Goal: Task Accomplishment & Management: Use online tool/utility

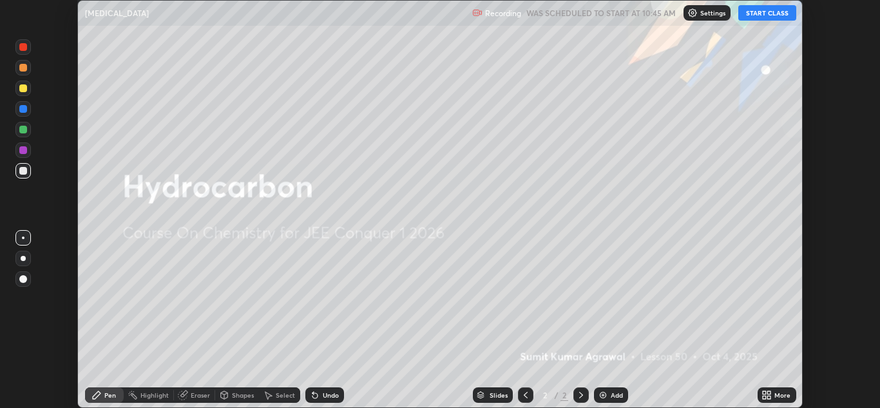
scroll to position [408, 880]
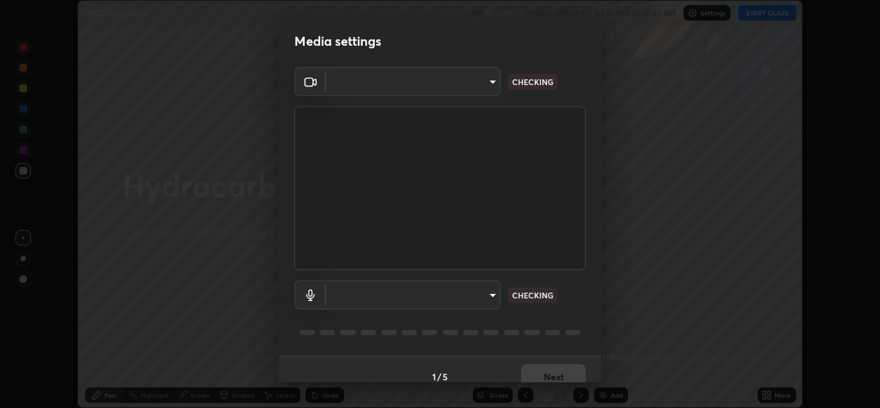
type input "ffb915138f5094fbba49c7dcbdc0b3377f3315ea980a35094b33733fc21d282d"
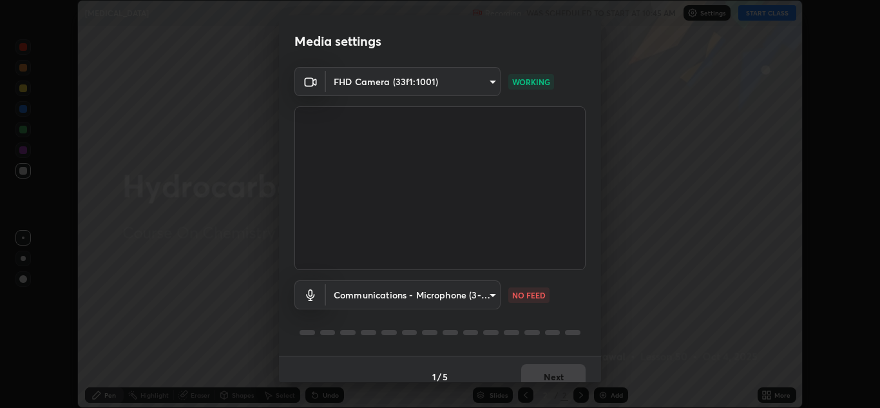
click at [471, 294] on body "Erase all [MEDICAL_DATA] Recording WAS SCHEDULED TO START AT 10:45 AM Settings …" at bounding box center [440, 204] width 880 height 408
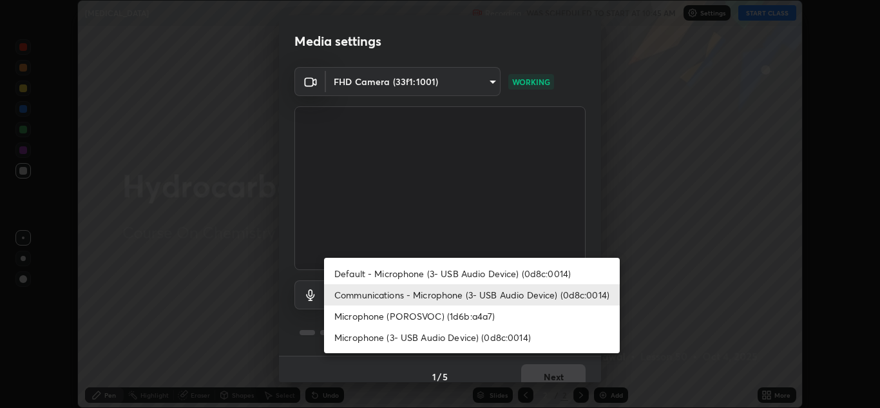
click at [442, 311] on li "Microphone (POROSVOC) (1d6b:a4a7)" at bounding box center [472, 315] width 296 height 21
type input "3fb3650eade0ec0a1bd0a7d1f87ca9eb5d548a38c0fe8b6180c3065924ba7fd6"
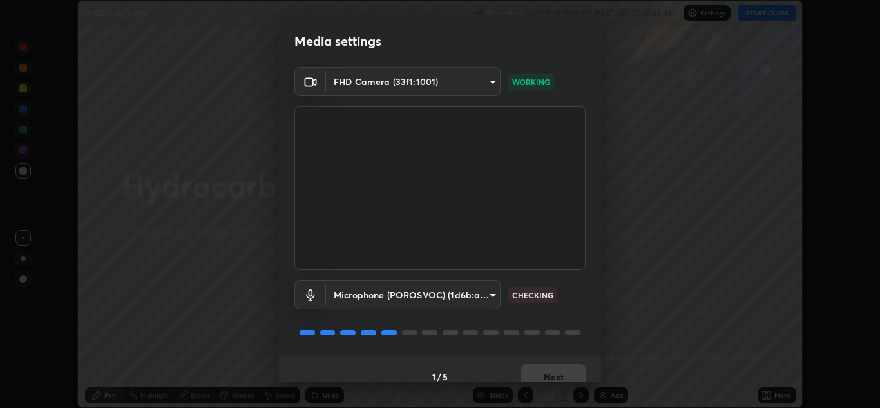
scroll to position [15, 0]
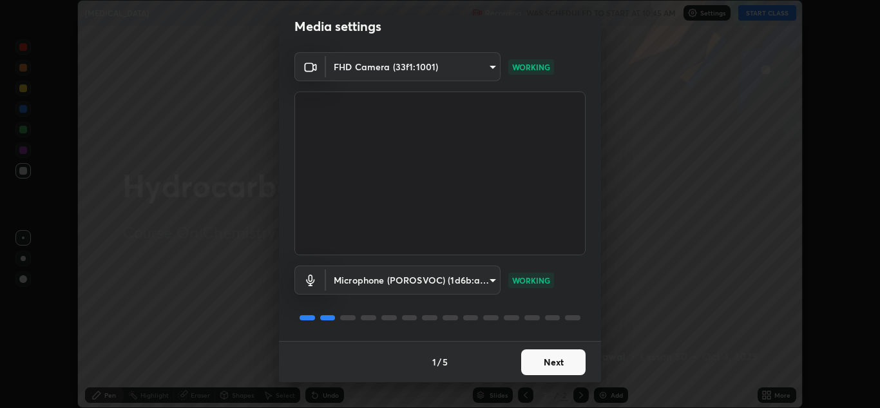
click at [547, 358] on button "Next" at bounding box center [553, 362] width 64 height 26
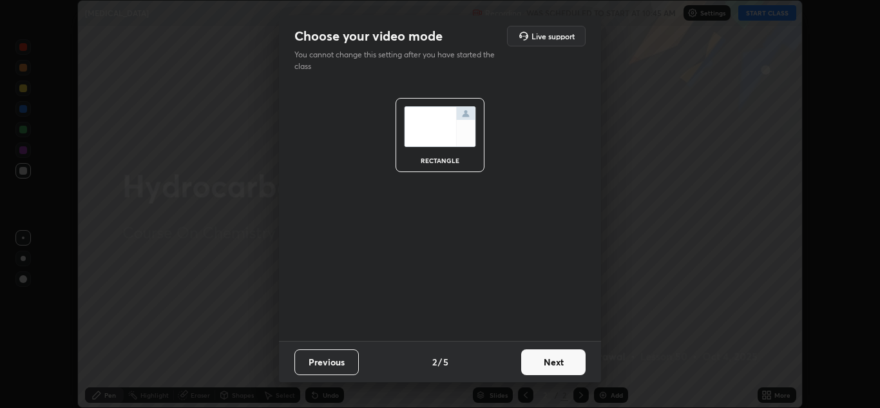
click at [550, 364] on button "Next" at bounding box center [553, 362] width 64 height 26
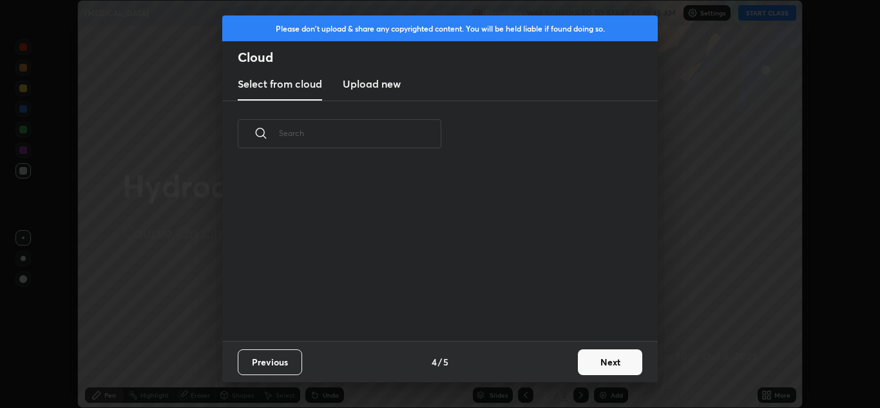
click at [580, 366] on button "Next" at bounding box center [610, 362] width 64 height 26
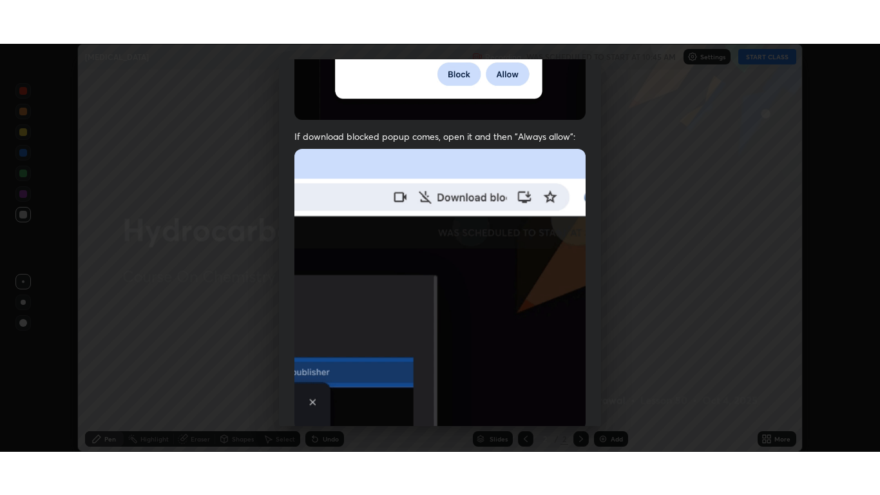
scroll to position [278, 0]
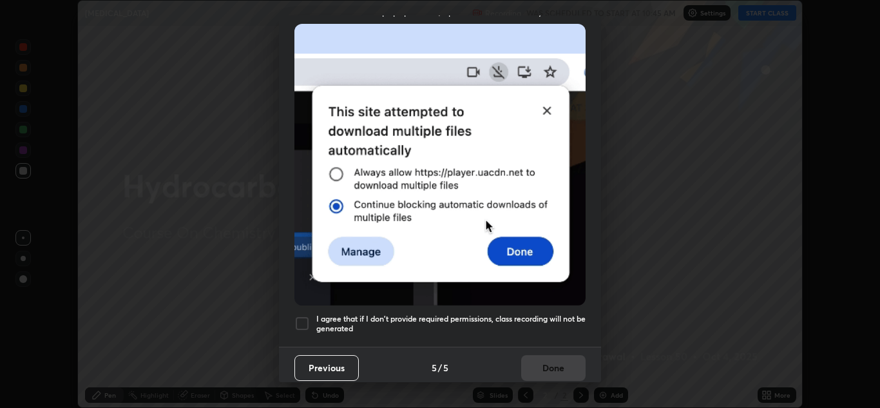
click at [300, 316] on div at bounding box center [301, 323] width 15 height 15
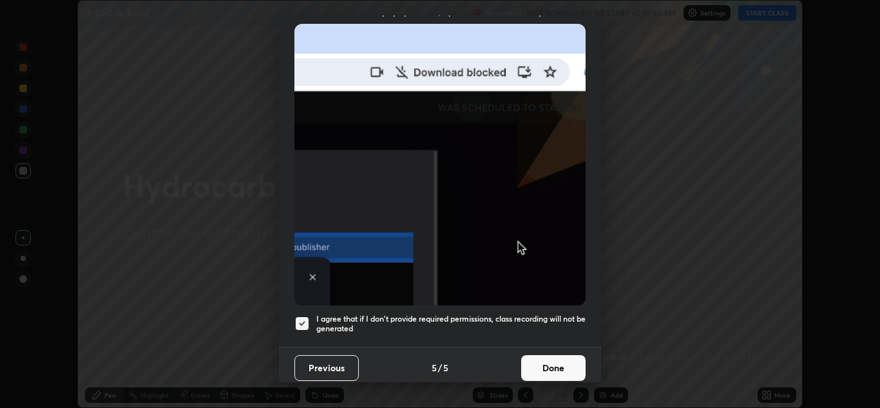
click at [555, 361] on button "Done" at bounding box center [553, 368] width 64 height 26
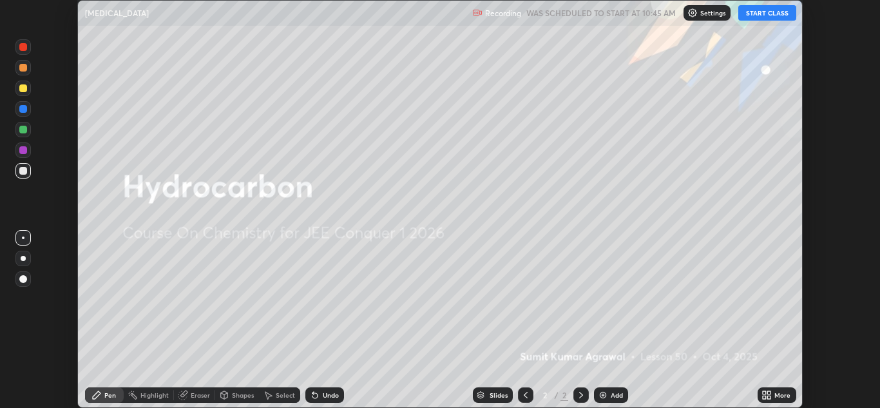
click at [757, 15] on button "START CLASS" at bounding box center [767, 12] width 58 height 15
click at [763, 389] on div "More" at bounding box center [776, 394] width 39 height 15
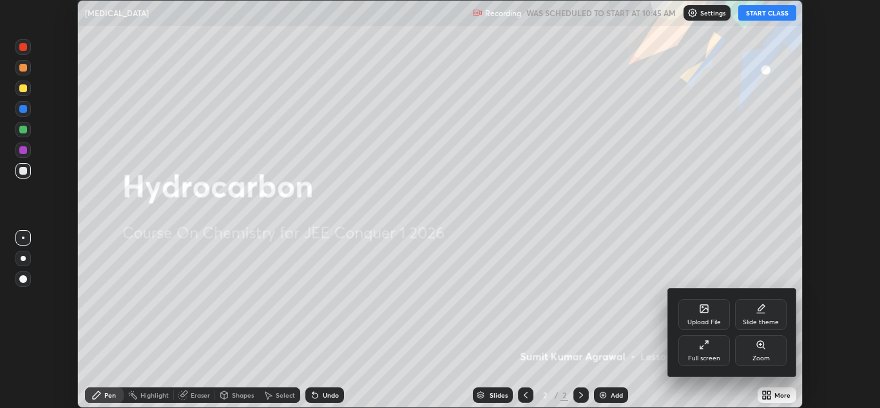
click at [712, 350] on div "Full screen" at bounding box center [704, 350] width 52 height 31
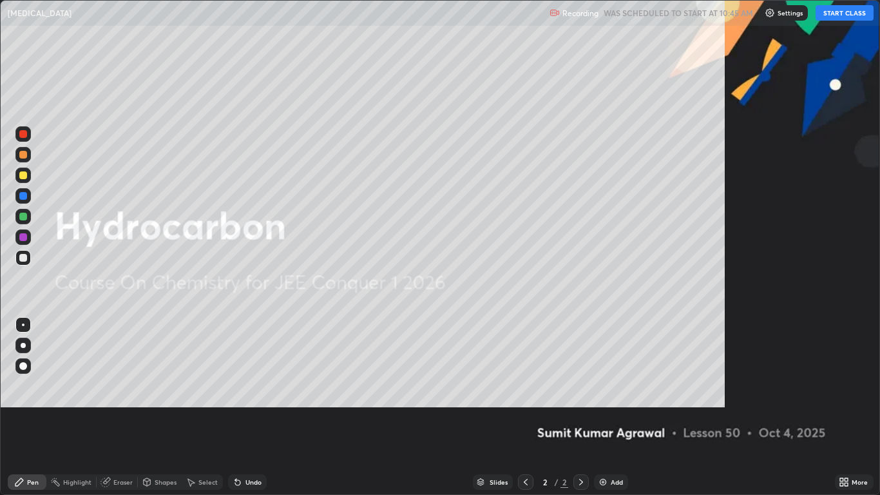
scroll to position [495, 880]
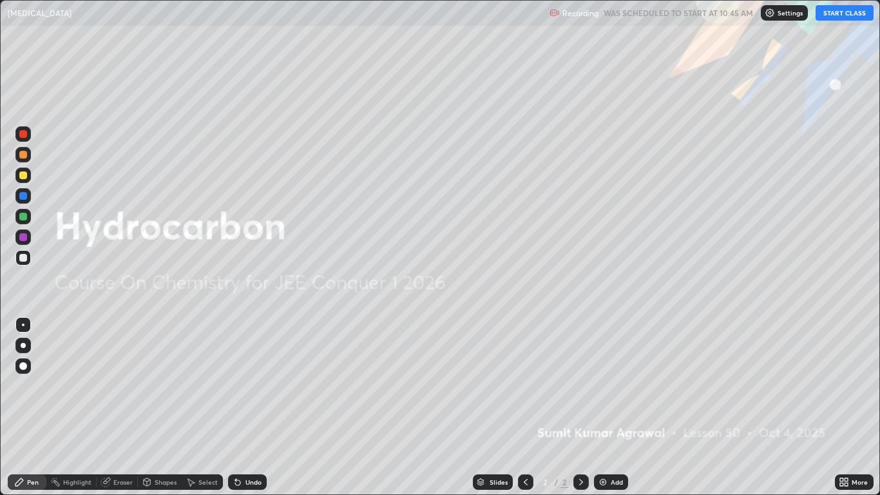
click at [622, 407] on div "Add" at bounding box center [617, 482] width 12 height 6
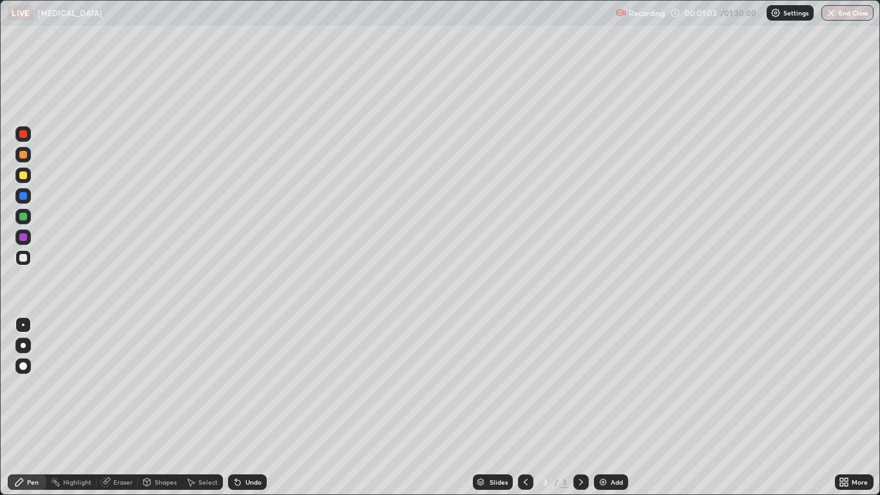
click at [247, 407] on div "Undo" at bounding box center [253, 482] width 16 height 6
click at [253, 407] on div "Undo" at bounding box center [247, 481] width 39 height 15
click at [249, 407] on div "Undo" at bounding box center [253, 482] width 16 height 6
click at [251, 407] on div "Undo" at bounding box center [253, 482] width 16 height 6
click at [615, 407] on div "Add" at bounding box center [617, 482] width 12 height 6
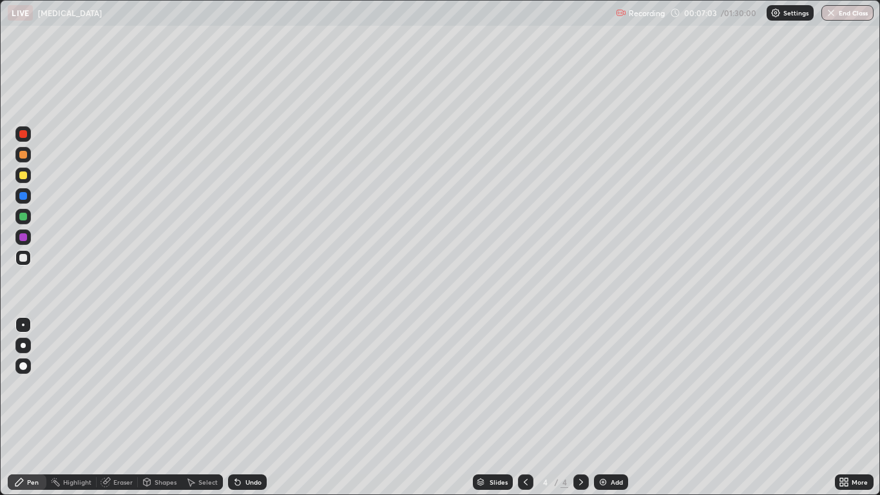
click at [244, 407] on div "Undo" at bounding box center [247, 481] width 39 height 15
click at [254, 407] on div "Undo" at bounding box center [247, 481] width 39 height 15
click at [254, 407] on div "Undo" at bounding box center [253, 482] width 16 height 6
click at [253, 407] on div "Undo" at bounding box center [253, 482] width 16 height 6
click at [251, 407] on div "Undo" at bounding box center [253, 482] width 16 height 6
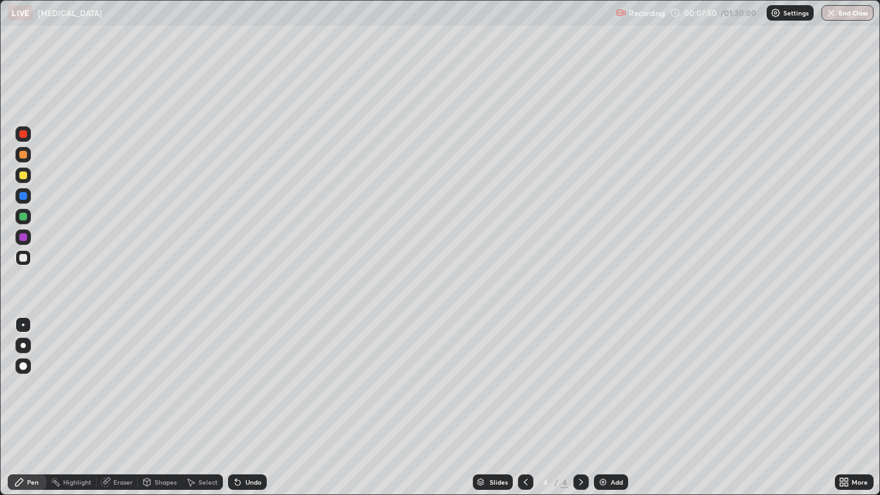
click at [249, 407] on div "Undo" at bounding box center [247, 481] width 39 height 15
click at [247, 407] on div "Undo" at bounding box center [247, 481] width 39 height 15
click at [246, 407] on div "Undo" at bounding box center [247, 481] width 39 height 15
click at [247, 407] on div "Undo" at bounding box center [247, 481] width 39 height 15
click at [249, 407] on div "Undo" at bounding box center [247, 481] width 39 height 15
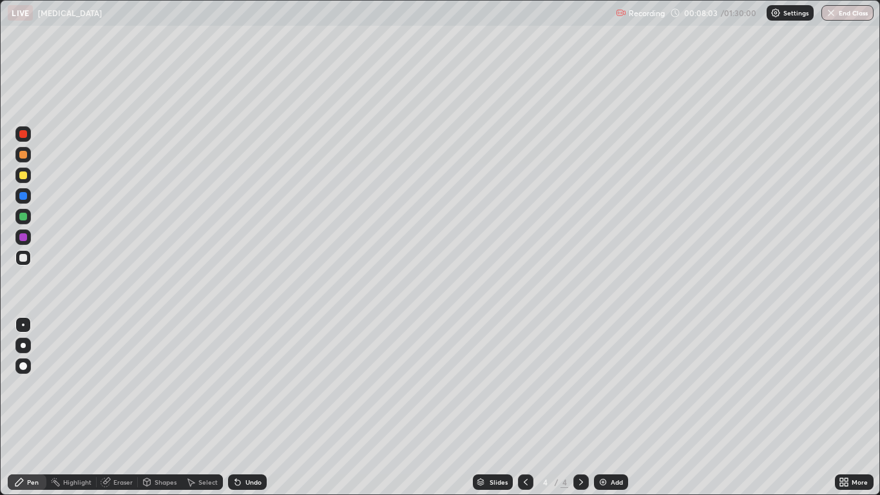
click at [260, 407] on div "Undo" at bounding box center [247, 481] width 39 height 15
click at [256, 407] on div "Undo" at bounding box center [253, 482] width 16 height 6
click at [254, 407] on div "Undo" at bounding box center [253, 482] width 16 height 6
click at [124, 407] on div "Eraser" at bounding box center [122, 482] width 19 height 6
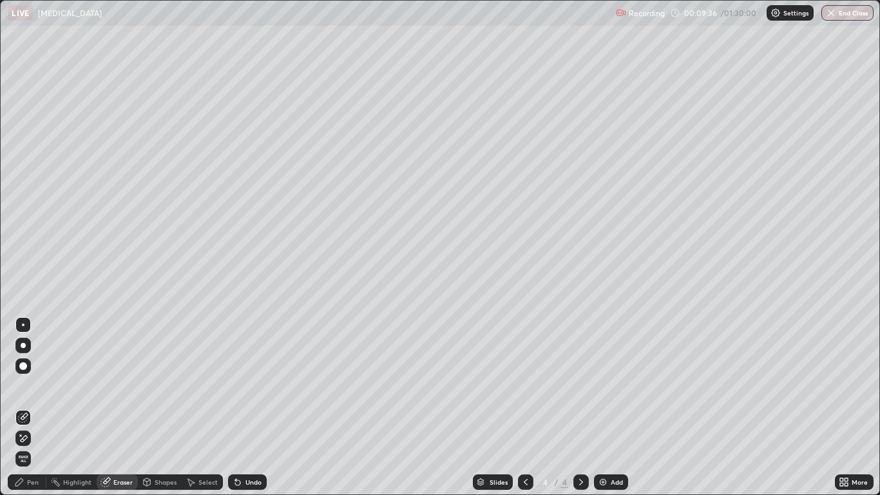
click at [33, 407] on div "Pen" at bounding box center [33, 482] width 12 height 6
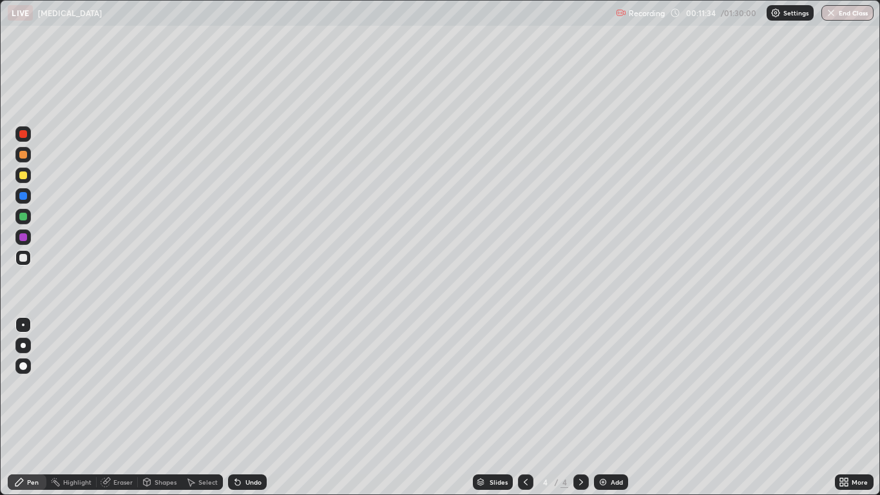
click at [118, 407] on div "Eraser" at bounding box center [122, 482] width 19 height 6
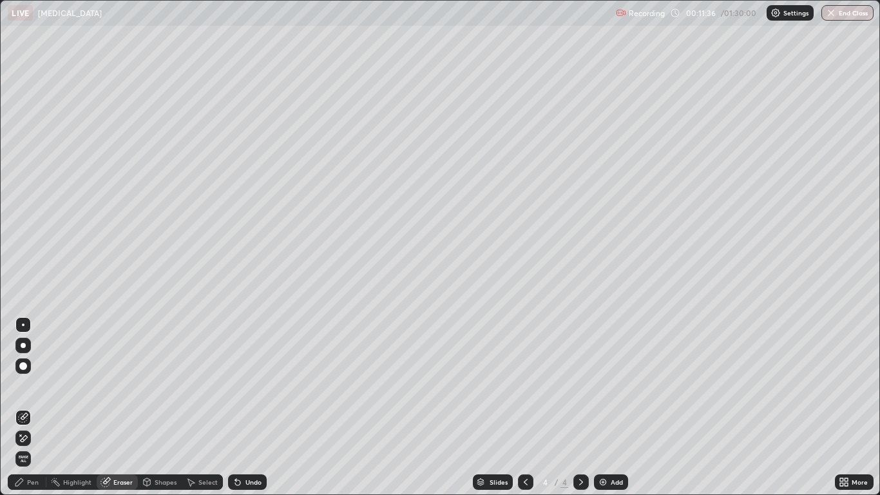
click at [37, 407] on div "Pen" at bounding box center [33, 482] width 12 height 6
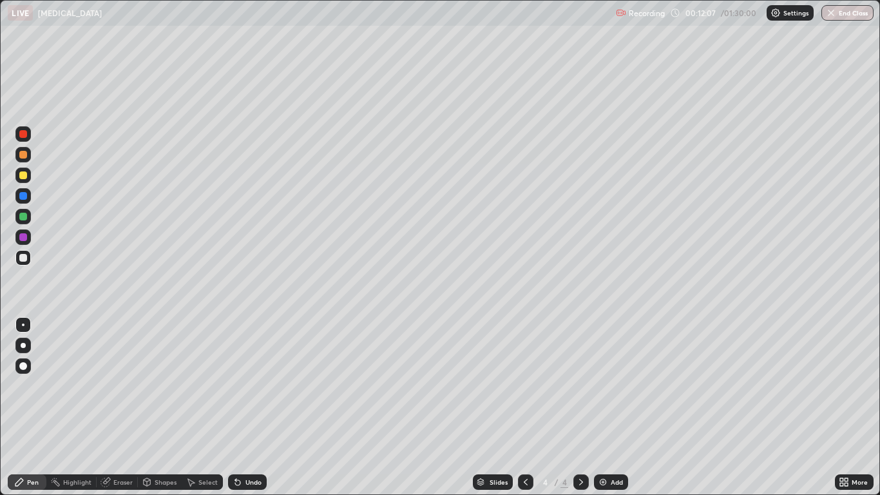
click at [611, 407] on div "Add" at bounding box center [617, 482] width 12 height 6
click at [247, 407] on div "Undo" at bounding box center [247, 481] width 39 height 15
click at [650, 407] on div "Slides 5 / 5 Add" at bounding box center [550, 482] width 567 height 26
click at [525, 407] on icon at bounding box center [525, 482] width 10 height 10
click at [580, 407] on icon at bounding box center [581, 482] width 10 height 10
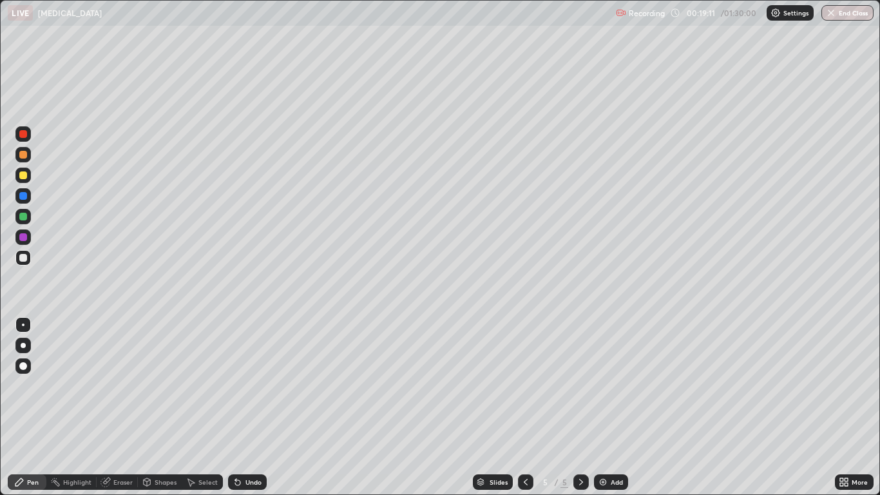
click at [611, 407] on div "Add" at bounding box center [617, 482] width 12 height 6
click at [33, 407] on div "Pen" at bounding box center [27, 481] width 39 height 15
click at [253, 407] on div "Undo" at bounding box center [247, 481] width 39 height 15
click at [252, 407] on div "Undo" at bounding box center [247, 481] width 39 height 15
click at [247, 407] on div "Undo" at bounding box center [253, 482] width 16 height 6
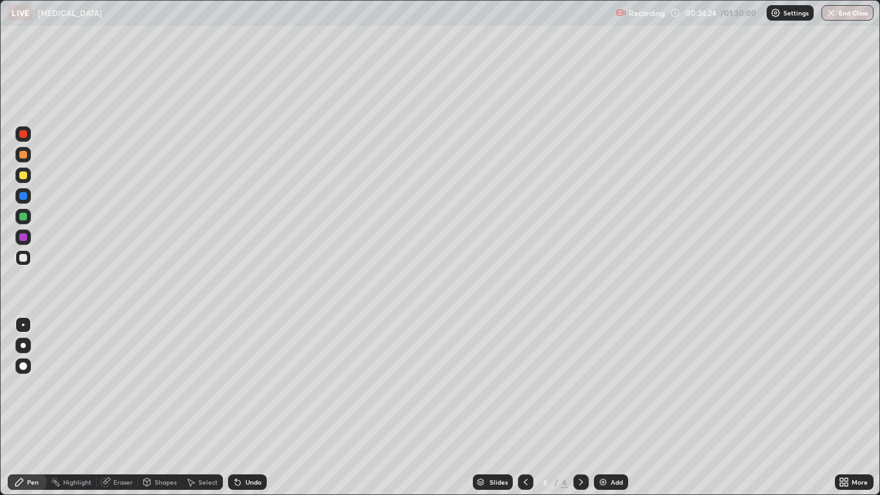
click at [246, 407] on div "Undo" at bounding box center [247, 481] width 39 height 15
click at [252, 407] on div "Undo" at bounding box center [253, 482] width 16 height 6
click at [254, 407] on div "Undo" at bounding box center [253, 482] width 16 height 6
click at [124, 407] on div "Eraser" at bounding box center [122, 482] width 19 height 6
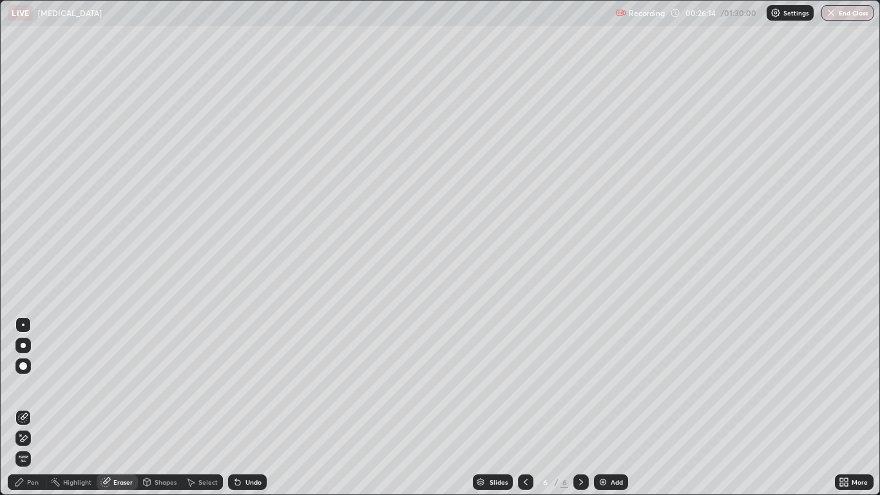
click at [34, 407] on div "Pen" at bounding box center [33, 482] width 12 height 6
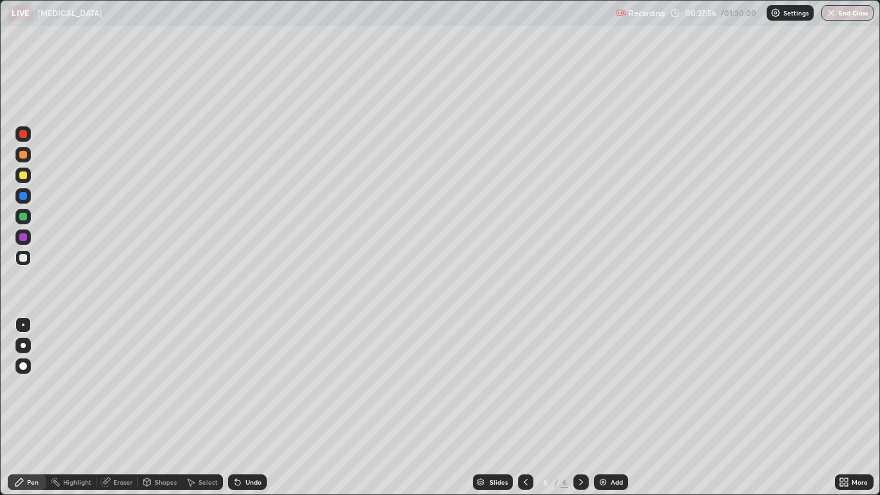
click at [115, 407] on div "Eraser" at bounding box center [122, 482] width 19 height 6
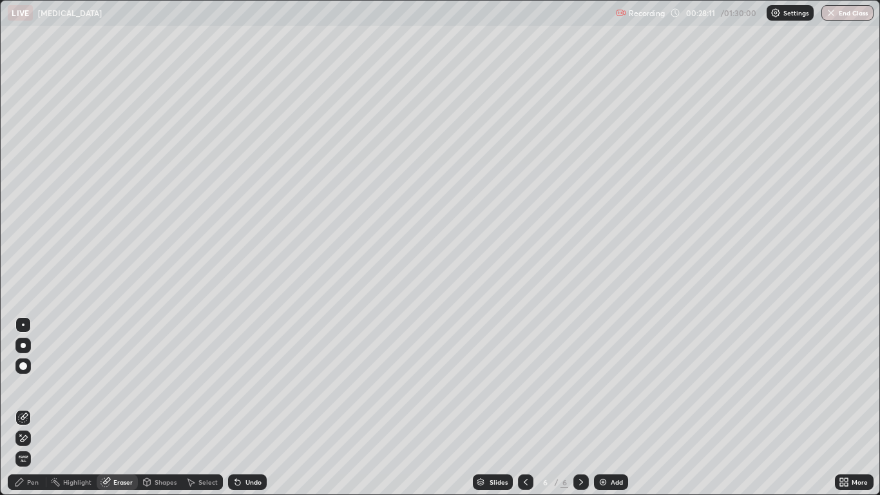
click at [32, 407] on div "Pen" at bounding box center [33, 482] width 12 height 6
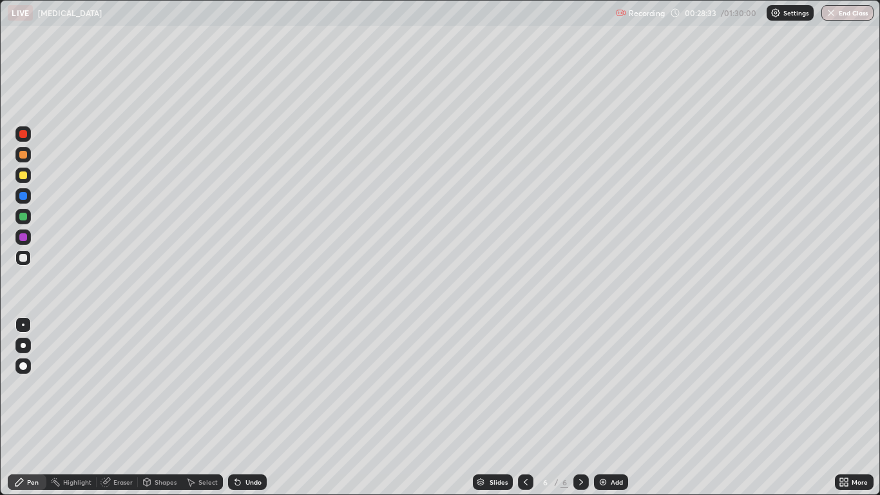
click at [610, 407] on div "Add" at bounding box center [611, 481] width 34 height 15
click at [245, 407] on div "Undo" at bounding box center [253, 482] width 16 height 6
click at [248, 407] on div "Undo" at bounding box center [247, 481] width 39 height 15
click at [250, 407] on div "Undo" at bounding box center [247, 481] width 39 height 15
click at [253, 407] on div "Undo" at bounding box center [247, 481] width 39 height 15
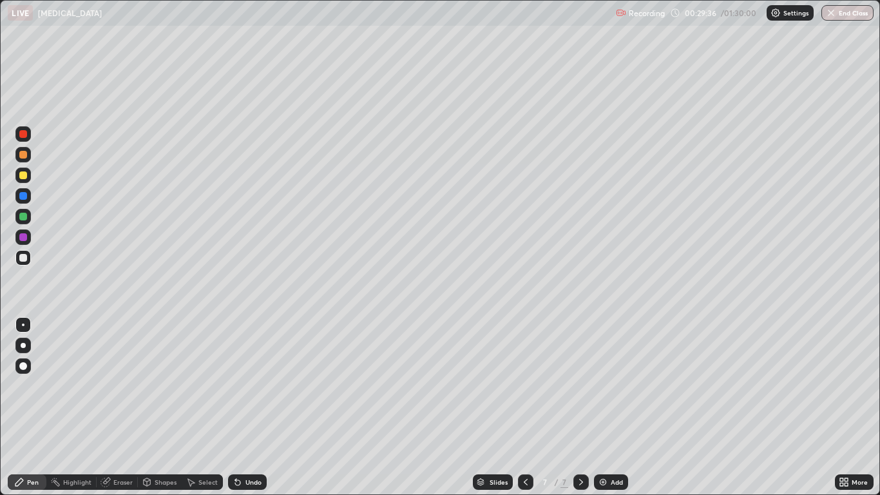
click at [252, 407] on div "Undo" at bounding box center [247, 481] width 39 height 15
click at [253, 407] on div "Undo" at bounding box center [247, 481] width 39 height 15
click at [252, 407] on div "Undo" at bounding box center [247, 481] width 39 height 15
click at [251, 407] on div "Undo" at bounding box center [247, 481] width 39 height 15
click at [251, 407] on div "Undo" at bounding box center [253, 482] width 16 height 6
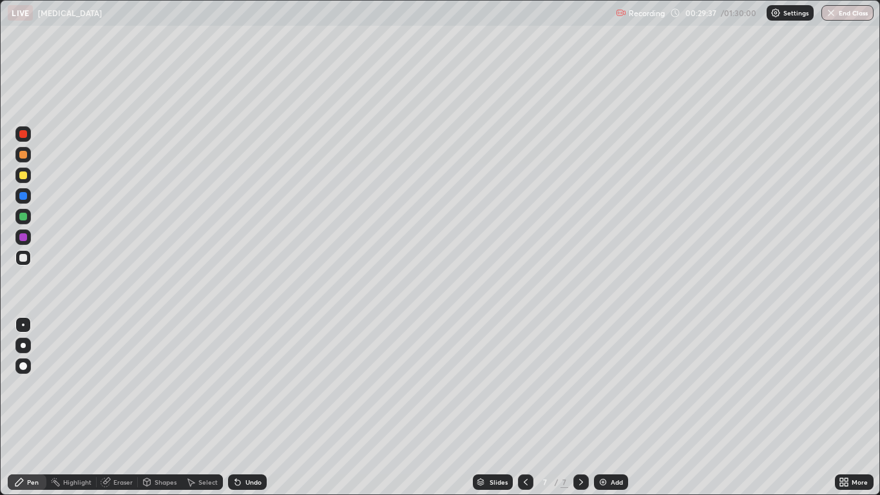
click at [250, 407] on div "Undo" at bounding box center [253, 482] width 16 height 6
click at [252, 407] on div "Undo" at bounding box center [247, 481] width 39 height 15
click at [249, 407] on div "Undo" at bounding box center [253, 482] width 16 height 6
click at [259, 407] on div "Undo" at bounding box center [253, 482] width 16 height 6
click at [258, 407] on div "Undo" at bounding box center [253, 482] width 16 height 6
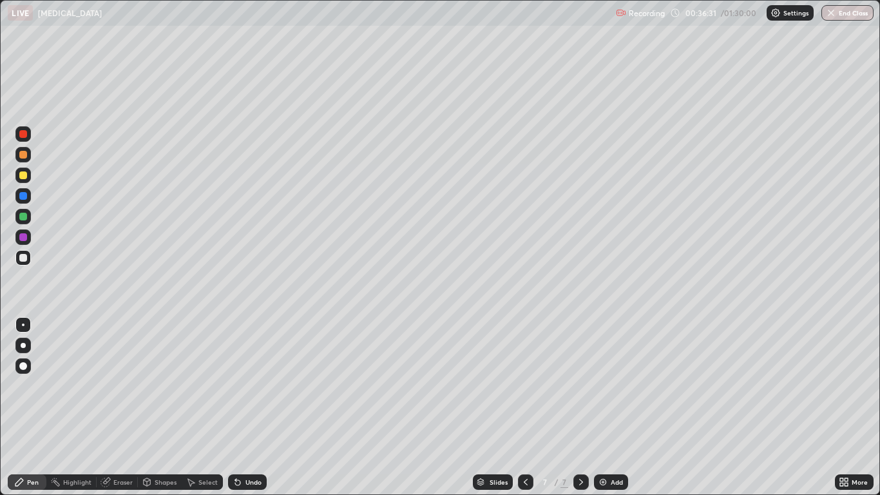
click at [616, 407] on div "Add" at bounding box center [617, 482] width 12 height 6
click at [254, 407] on div "Undo" at bounding box center [253, 482] width 16 height 6
click at [253, 407] on div "Undo" at bounding box center [253, 482] width 16 height 6
click at [128, 407] on div "Eraser" at bounding box center [117, 481] width 41 height 15
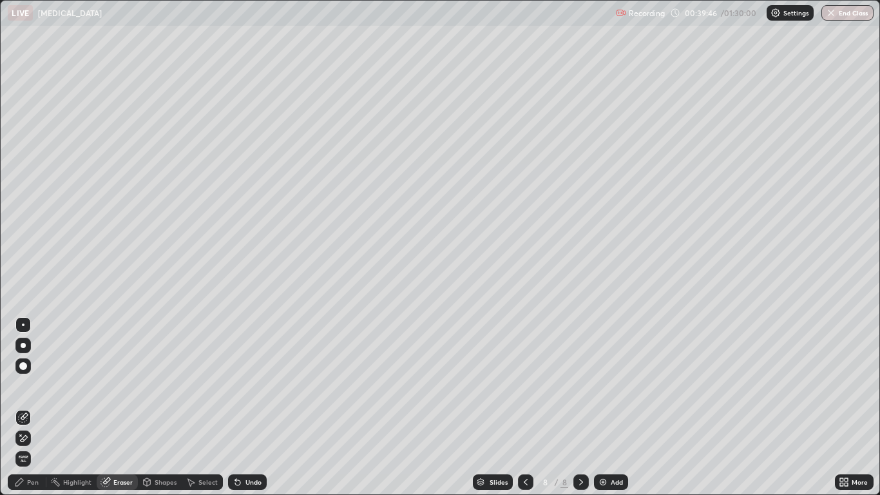
click at [32, 407] on div "Pen" at bounding box center [33, 482] width 12 height 6
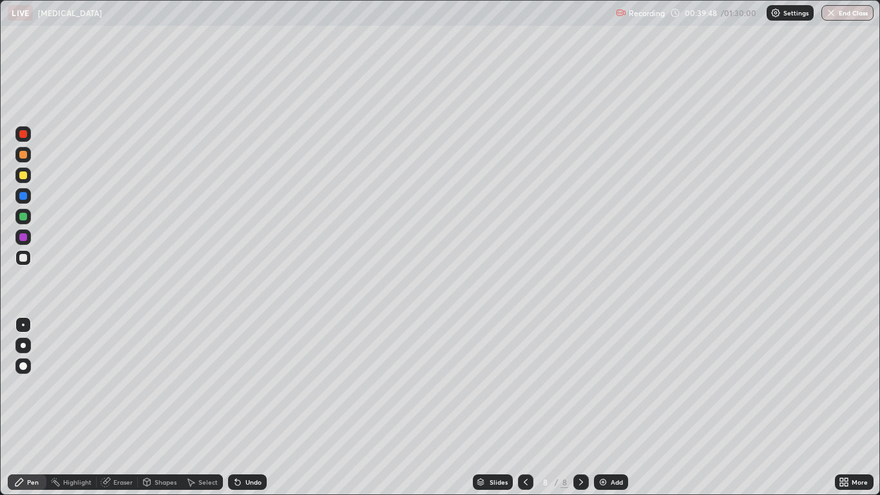
click at [160, 407] on div "Shapes" at bounding box center [166, 482] width 22 height 6
click at [115, 407] on div "Eraser" at bounding box center [122, 482] width 19 height 6
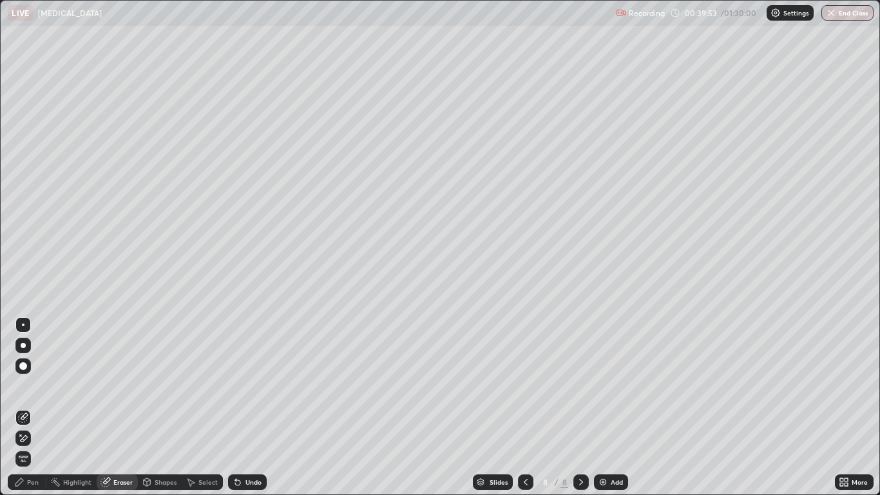
click at [30, 407] on div "Pen" at bounding box center [33, 482] width 12 height 6
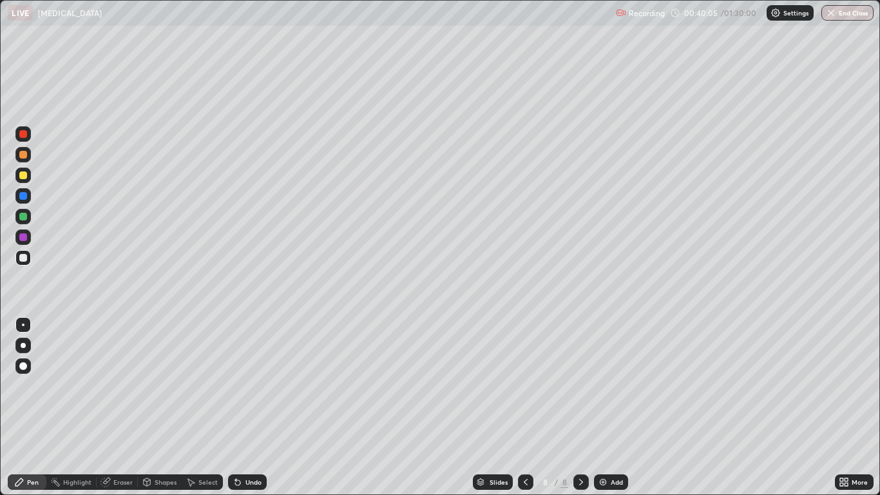
click at [251, 407] on div "Undo" at bounding box center [253, 482] width 16 height 6
click at [255, 407] on div "Undo" at bounding box center [253, 482] width 16 height 6
click at [121, 407] on div "Eraser" at bounding box center [122, 482] width 19 height 6
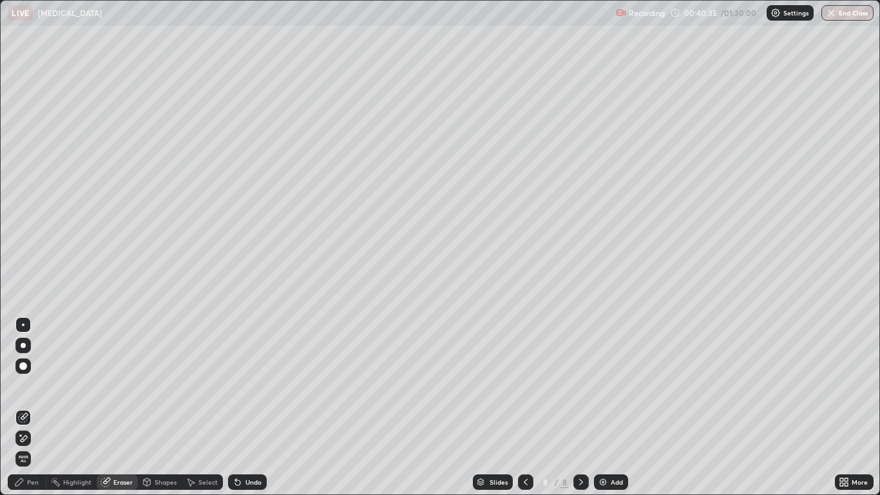
click at [30, 407] on div "Pen" at bounding box center [33, 482] width 12 height 6
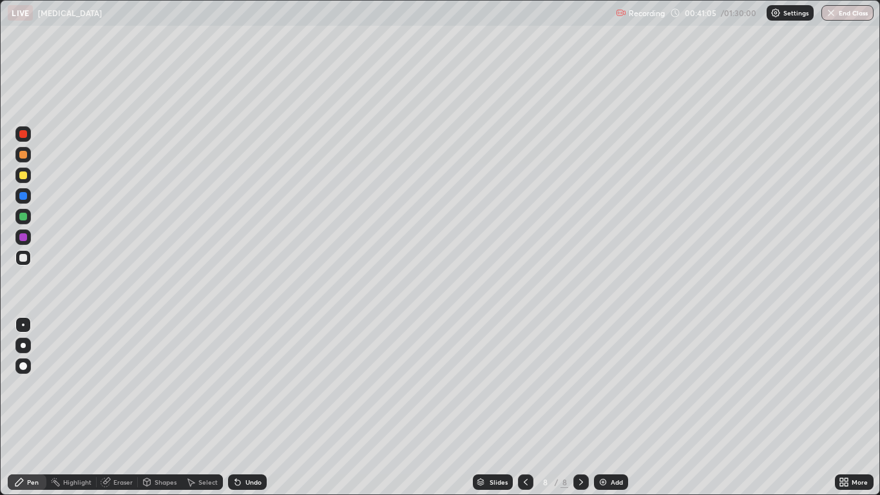
click at [260, 407] on div "Undo" at bounding box center [247, 481] width 39 height 15
click at [252, 407] on div "Undo" at bounding box center [247, 481] width 39 height 15
click at [613, 407] on div "Add" at bounding box center [617, 482] width 12 height 6
click at [242, 407] on div "Undo" at bounding box center [247, 481] width 39 height 15
click at [257, 407] on div "Undo" at bounding box center [253, 482] width 16 height 6
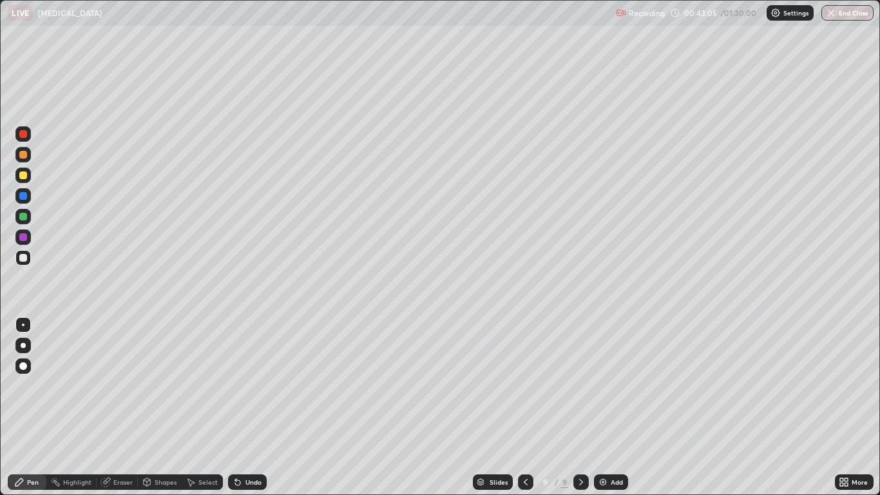
click at [254, 407] on div "Undo" at bounding box center [253, 482] width 16 height 6
click at [254, 407] on div "Undo" at bounding box center [247, 481] width 39 height 15
click at [611, 407] on div "Add" at bounding box center [617, 482] width 12 height 6
click at [120, 407] on div "Eraser" at bounding box center [117, 481] width 41 height 15
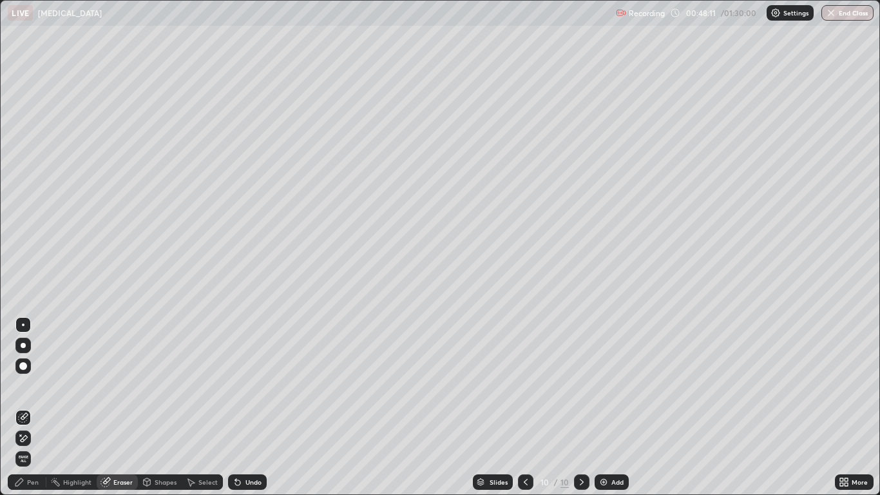
click at [35, 407] on div "Pen" at bounding box center [27, 481] width 39 height 15
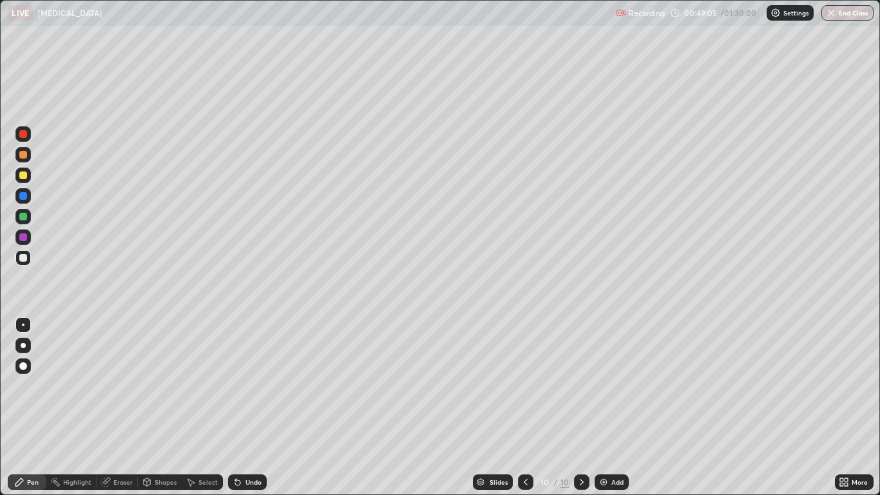
click at [261, 407] on div "Undo" at bounding box center [247, 481] width 39 height 15
click at [258, 407] on div "Undo" at bounding box center [253, 482] width 16 height 6
click at [257, 407] on div "Undo" at bounding box center [247, 481] width 39 height 15
click at [252, 407] on div "Undo" at bounding box center [247, 481] width 39 height 15
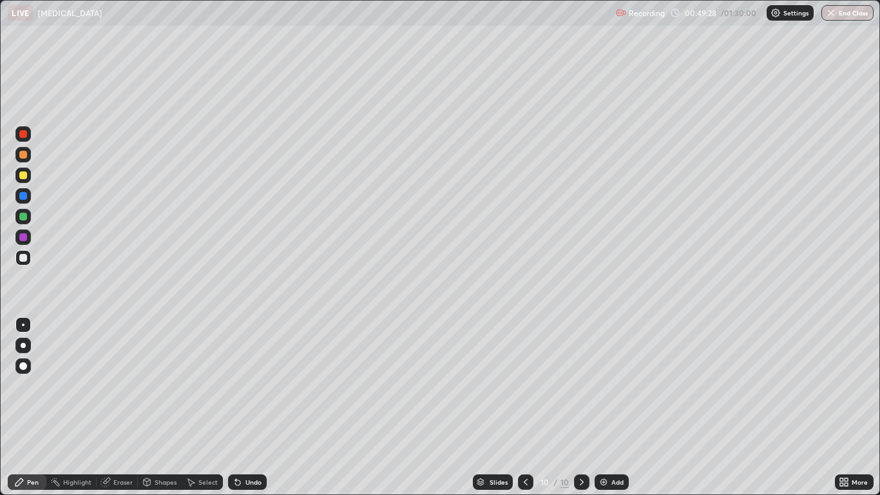
click at [248, 407] on div "Undo" at bounding box center [253, 482] width 16 height 6
click at [252, 407] on div "Undo" at bounding box center [253, 482] width 16 height 6
click at [605, 407] on img at bounding box center [603, 482] width 10 height 10
click at [254, 407] on div "Undo" at bounding box center [247, 481] width 39 height 15
click at [249, 407] on div "Undo" at bounding box center [247, 481] width 39 height 15
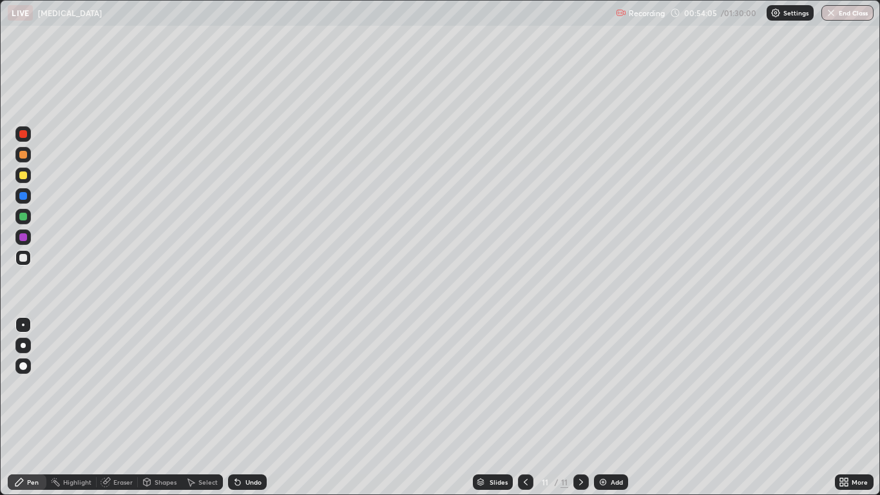
click at [255, 407] on div "Undo" at bounding box center [253, 482] width 16 height 6
click at [250, 407] on div "Undo" at bounding box center [253, 482] width 16 height 6
click at [612, 407] on div "Add" at bounding box center [611, 481] width 34 height 15
click at [252, 407] on div "Undo" at bounding box center [245, 482] width 44 height 26
click at [249, 407] on div "Undo" at bounding box center [245, 482] width 44 height 26
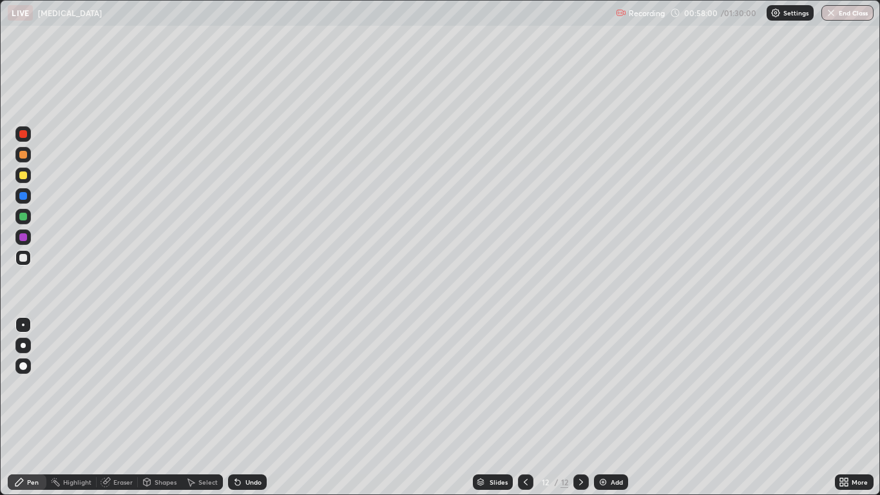
click at [23, 175] on div at bounding box center [23, 175] width 8 height 8
click at [23, 133] on div at bounding box center [23, 134] width 8 height 8
click at [245, 407] on div "Undo" at bounding box center [253, 482] width 16 height 6
click at [19, 175] on div at bounding box center [22, 174] width 15 height 15
click at [22, 261] on div at bounding box center [23, 258] width 8 height 8
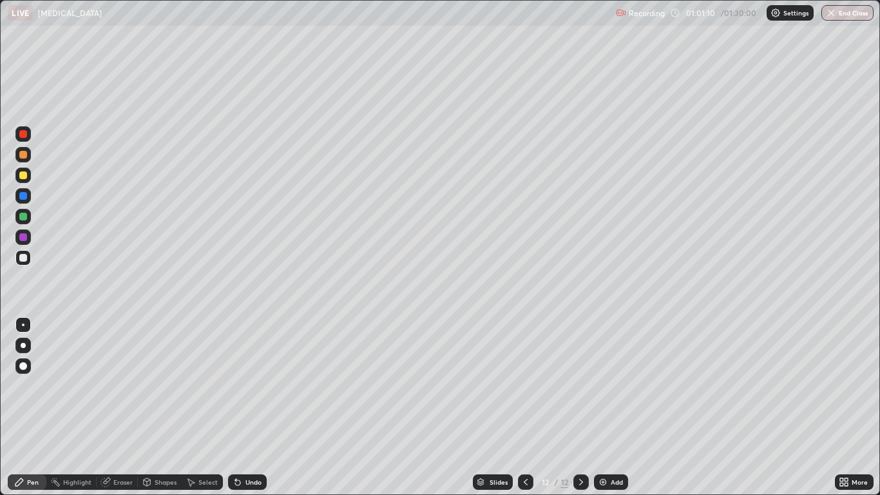
click at [18, 133] on div at bounding box center [22, 133] width 15 height 15
click at [22, 256] on div at bounding box center [23, 258] width 8 height 8
click at [609, 407] on div "Add" at bounding box center [611, 481] width 34 height 15
click at [605, 407] on img at bounding box center [603, 482] width 10 height 10
click at [21, 216] on div at bounding box center [23, 217] width 8 height 8
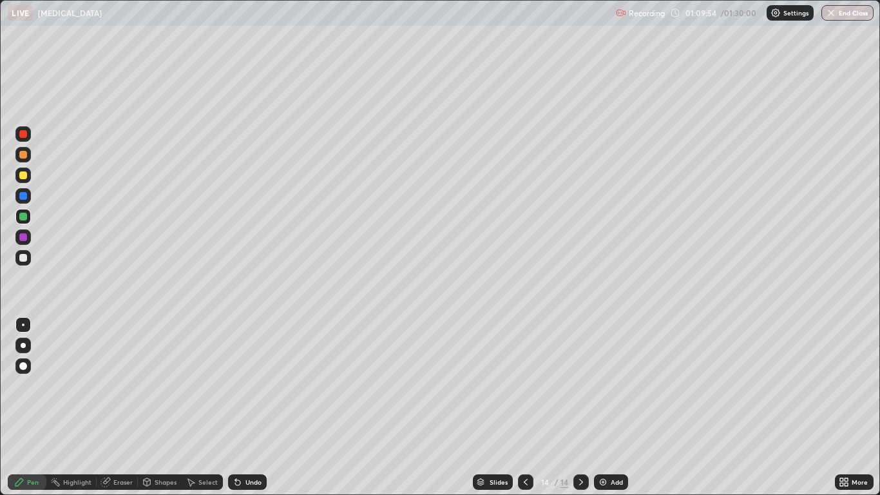
click at [20, 193] on div at bounding box center [23, 196] width 8 height 8
click at [21, 176] on div at bounding box center [23, 175] width 8 height 8
click at [23, 137] on div at bounding box center [23, 134] width 8 height 8
click at [16, 258] on div at bounding box center [22, 257] width 15 height 15
click at [251, 407] on div "Undo" at bounding box center [253, 482] width 16 height 6
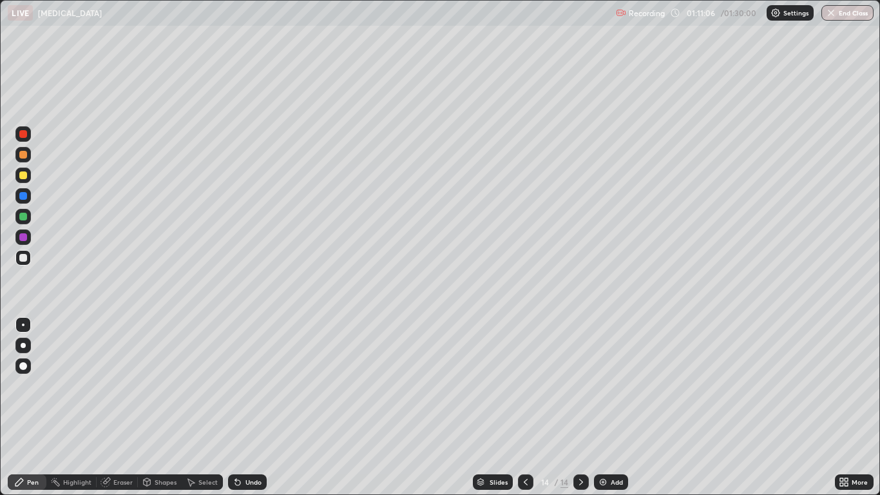
click at [252, 407] on div "Undo" at bounding box center [253, 482] width 16 height 6
click at [122, 407] on div "Eraser" at bounding box center [122, 482] width 19 height 6
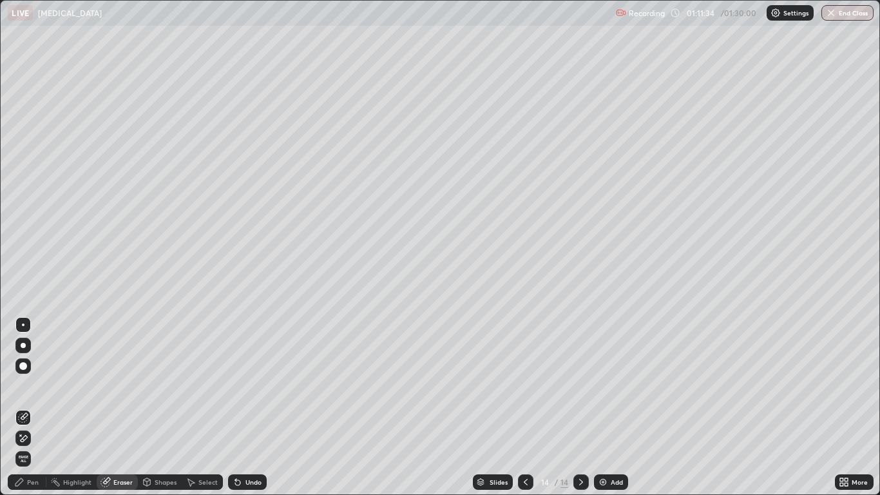
click at [38, 407] on div "Pen" at bounding box center [27, 481] width 39 height 15
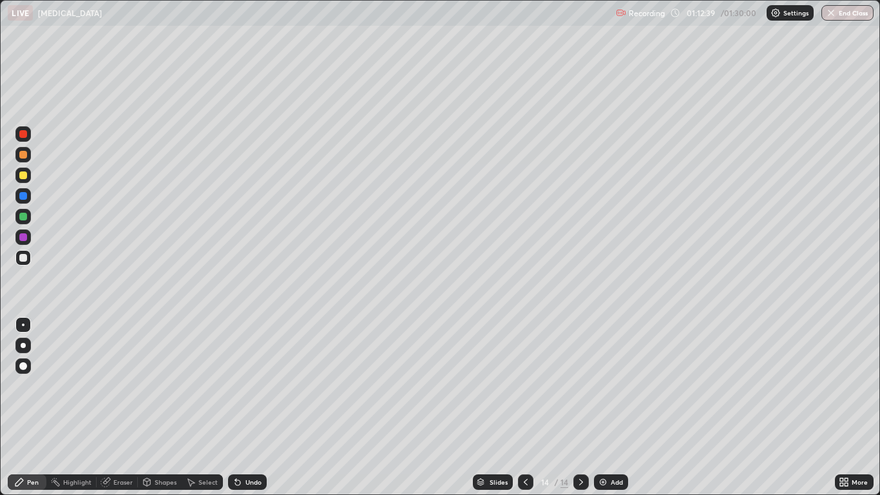
click at [114, 407] on div "Eraser" at bounding box center [122, 482] width 19 height 6
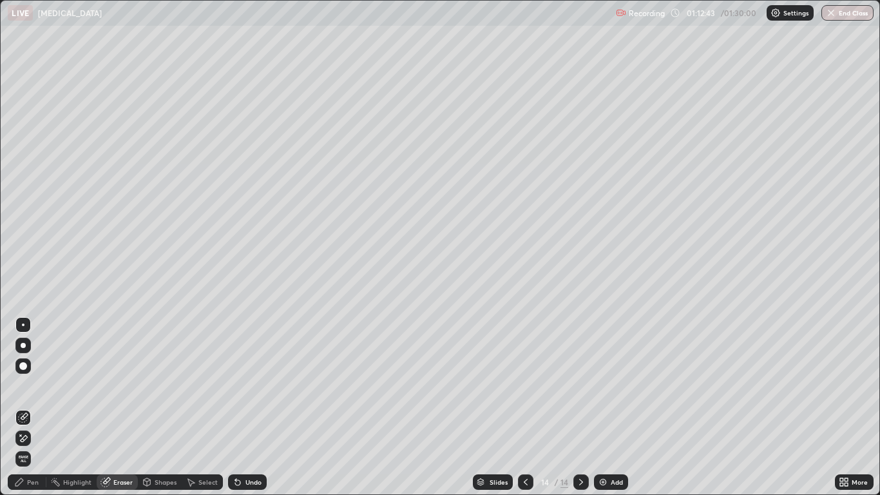
click at [23, 407] on icon at bounding box center [19, 482] width 10 height 10
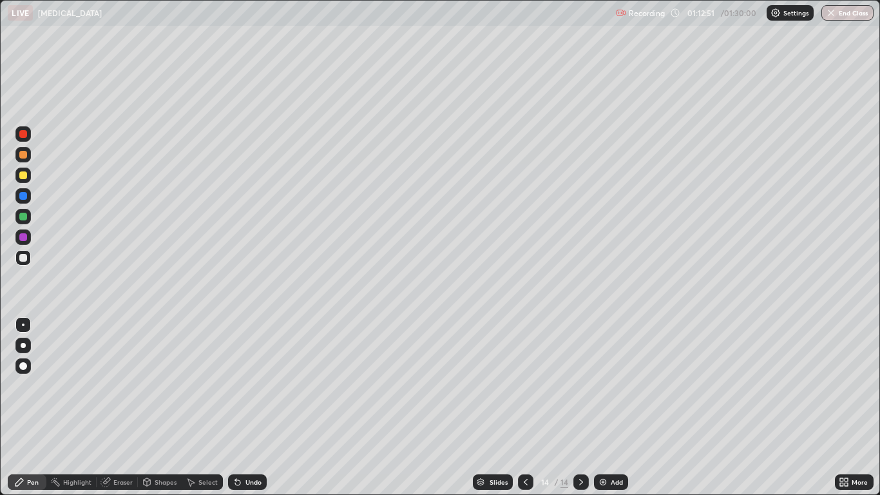
click at [38, 407] on div "Pen" at bounding box center [33, 482] width 12 height 6
click at [250, 407] on div "Undo" at bounding box center [253, 482] width 16 height 6
click at [251, 407] on div "Undo" at bounding box center [247, 481] width 39 height 15
click at [611, 407] on div "Add" at bounding box center [611, 481] width 34 height 15
click at [122, 407] on div "Eraser" at bounding box center [122, 482] width 19 height 6
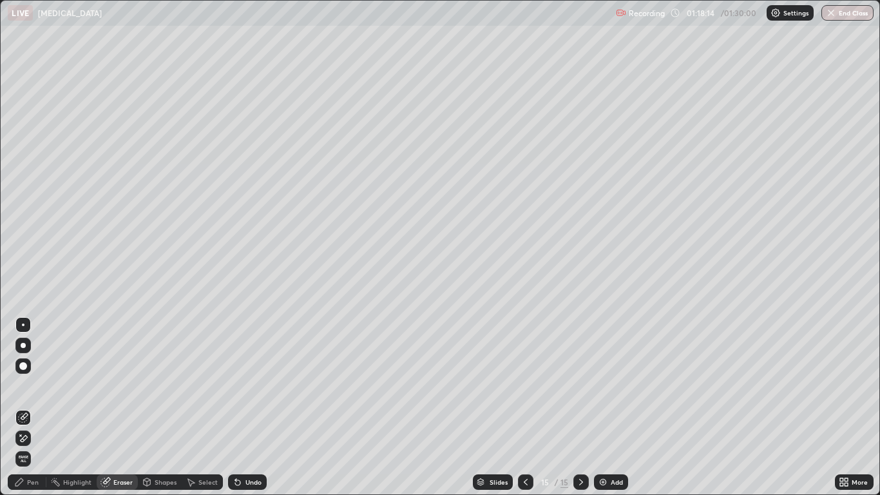
click at [22, 407] on icon at bounding box center [19, 482] width 8 height 8
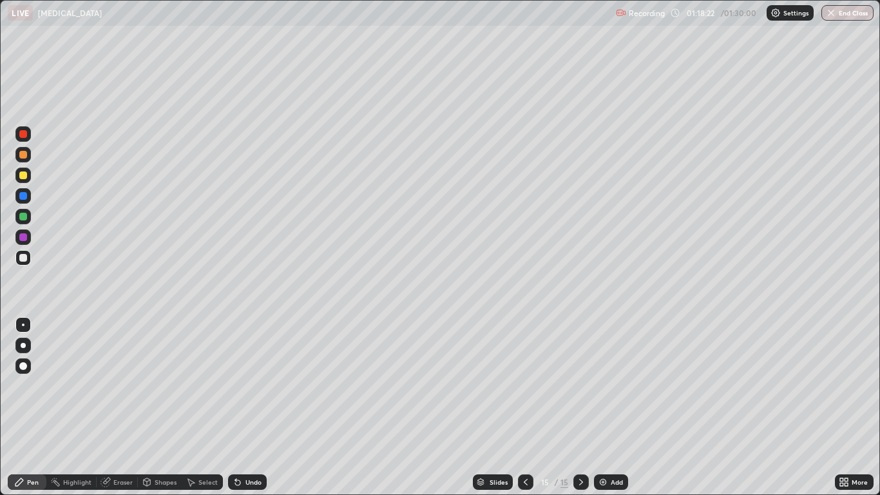
click at [126, 407] on div "Eraser" at bounding box center [117, 481] width 41 height 15
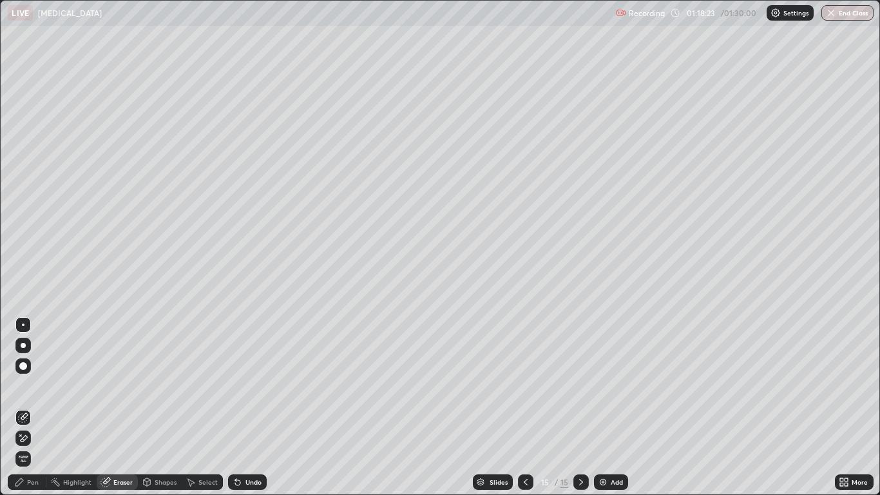
click at [25, 407] on div "Pen" at bounding box center [27, 481] width 39 height 15
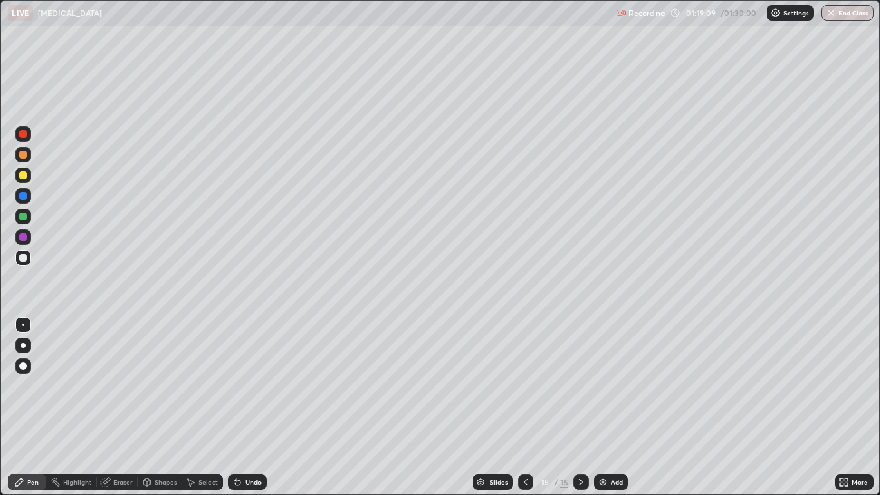
click at [155, 407] on div "Shapes" at bounding box center [166, 482] width 22 height 6
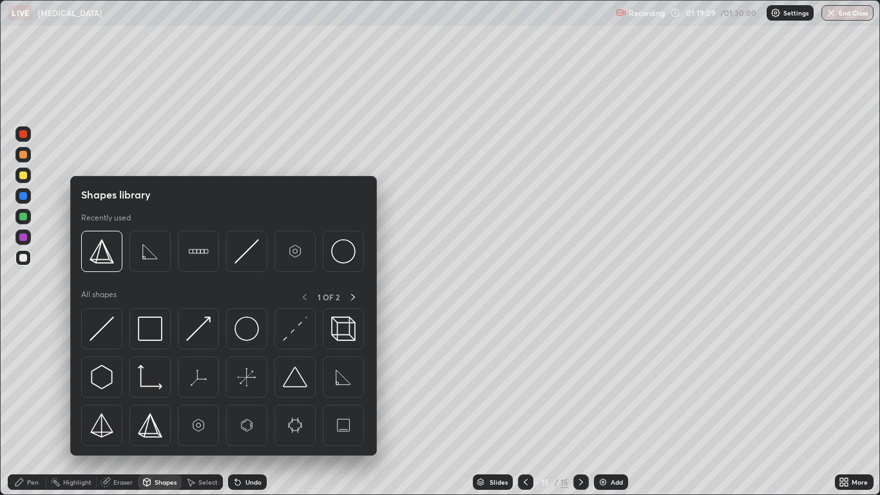
click at [119, 407] on div "Eraser" at bounding box center [122, 482] width 19 height 6
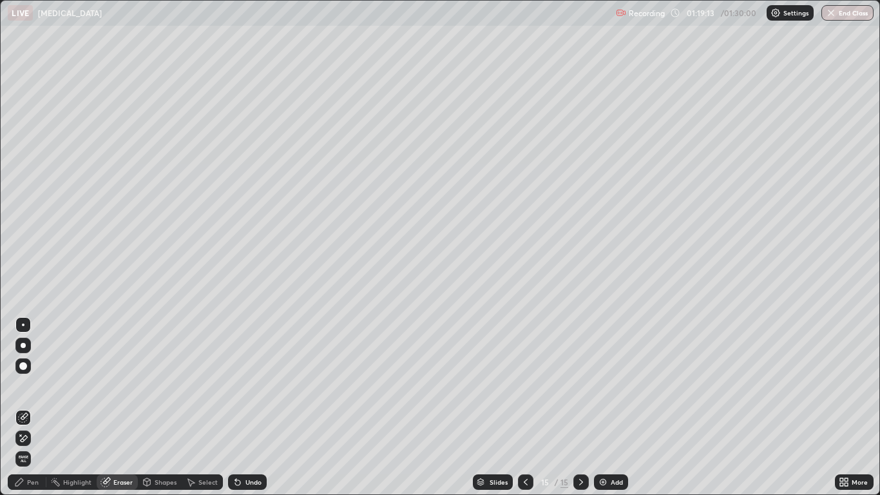
click at [31, 407] on div "Pen" at bounding box center [27, 481] width 39 height 15
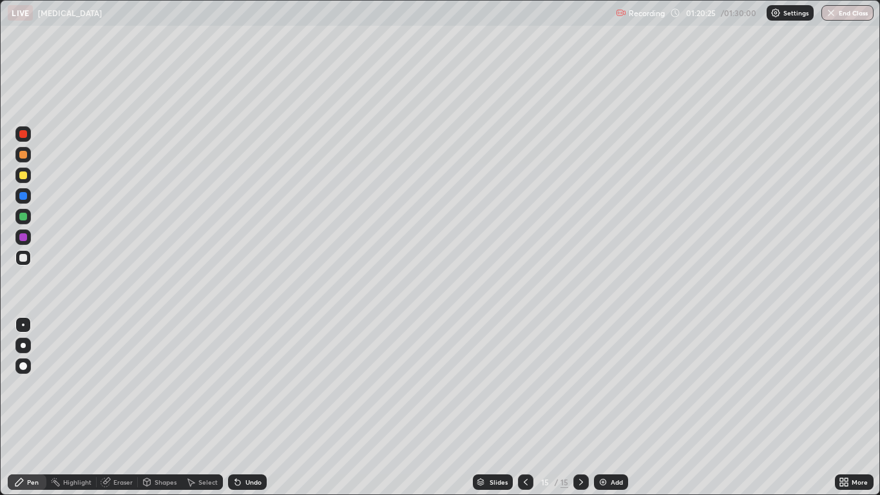
click at [526, 407] on icon at bounding box center [525, 482] width 10 height 10
click at [580, 407] on icon at bounding box center [581, 482] width 10 height 10
click at [21, 135] on div at bounding box center [23, 134] width 8 height 8
click at [22, 178] on div at bounding box center [23, 175] width 8 height 8
click at [22, 215] on div at bounding box center [23, 217] width 8 height 8
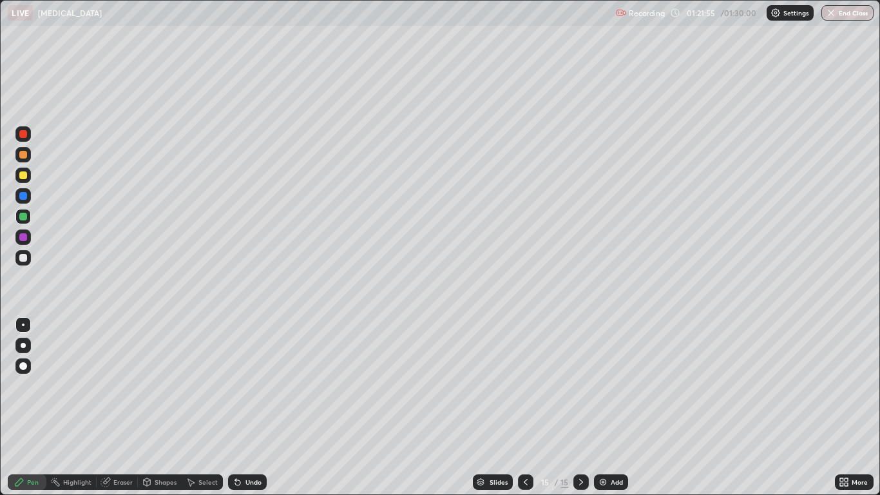
click at [23, 215] on div at bounding box center [23, 217] width 8 height 8
click at [23, 175] on div at bounding box center [23, 175] width 8 height 8
click at [23, 214] on div at bounding box center [23, 217] width 8 height 8
click at [239, 407] on icon at bounding box center [237, 482] width 5 height 5
click at [238, 407] on icon at bounding box center [238, 482] width 10 height 10
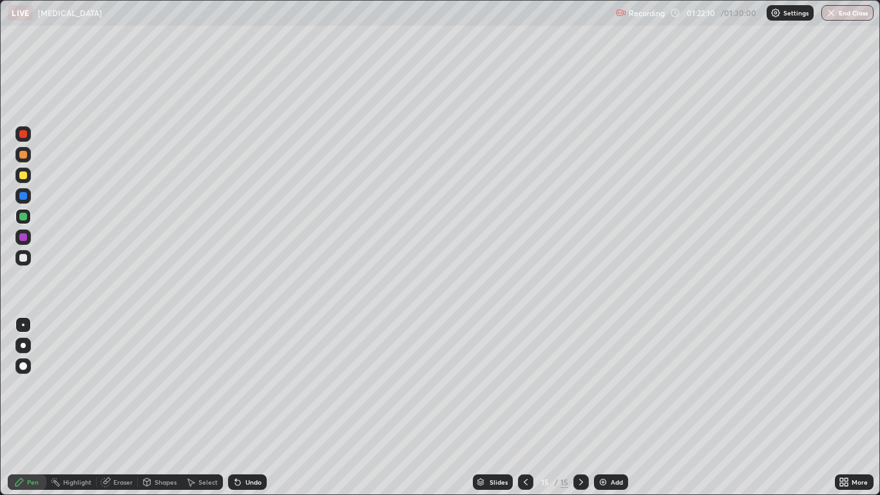
click at [23, 136] on div at bounding box center [23, 134] width 8 height 8
click at [242, 407] on div "Undo" at bounding box center [247, 481] width 39 height 15
click at [245, 407] on div "Undo" at bounding box center [253, 482] width 16 height 6
click at [246, 407] on div "Undo" at bounding box center [253, 482] width 16 height 6
click at [247, 407] on div "Undo" at bounding box center [253, 482] width 16 height 6
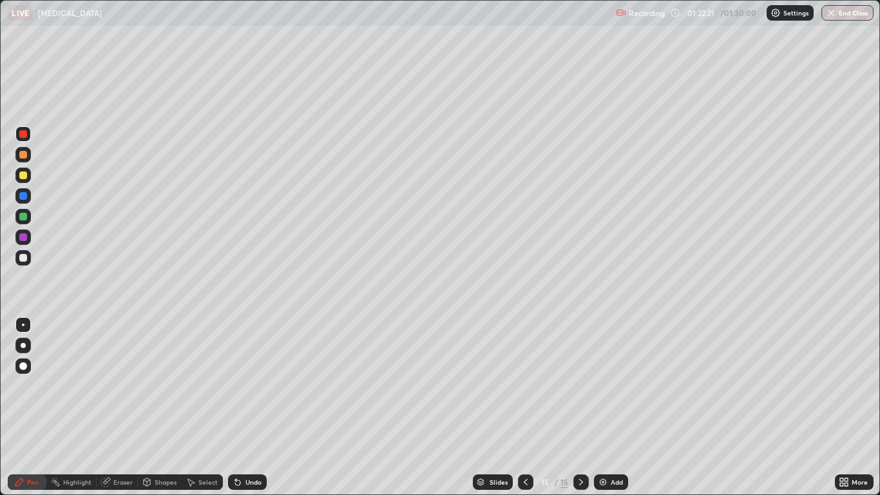
click at [19, 256] on div at bounding box center [23, 258] width 8 height 8
click at [252, 407] on div "Undo" at bounding box center [253, 482] width 16 height 6
click at [257, 407] on div "Undo" at bounding box center [247, 481] width 39 height 15
click at [258, 407] on div "Undo" at bounding box center [253, 482] width 16 height 6
click at [254, 407] on div "Undo" at bounding box center [253, 482] width 16 height 6
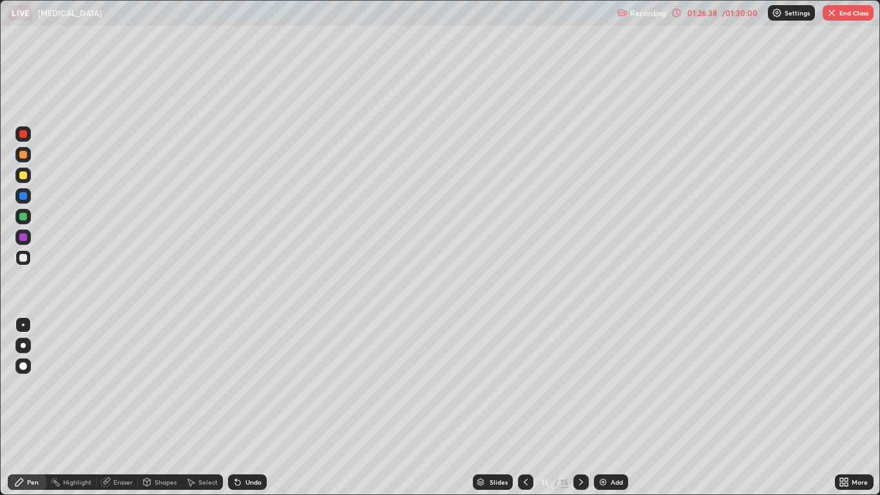
click at [613, 407] on div "Add" at bounding box center [617, 482] width 12 height 6
click at [853, 13] on button "End Class" at bounding box center [847, 12] width 51 height 15
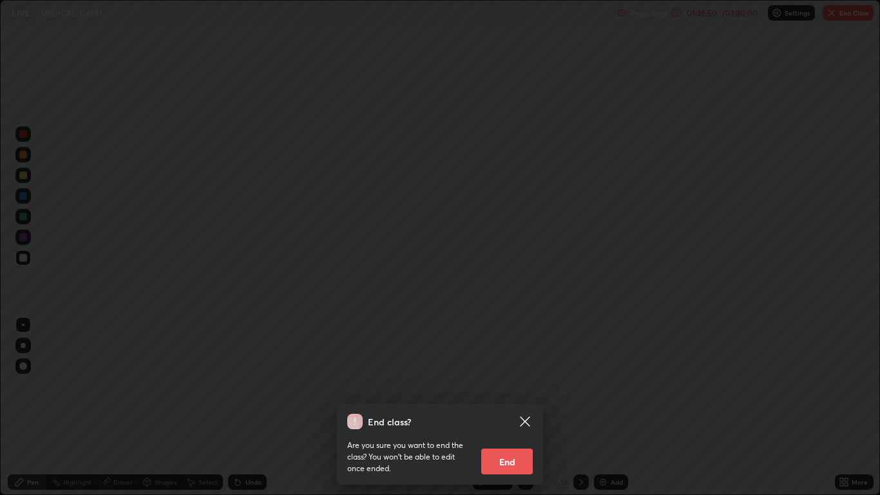
click at [502, 407] on button "End" at bounding box center [507, 461] width 52 height 26
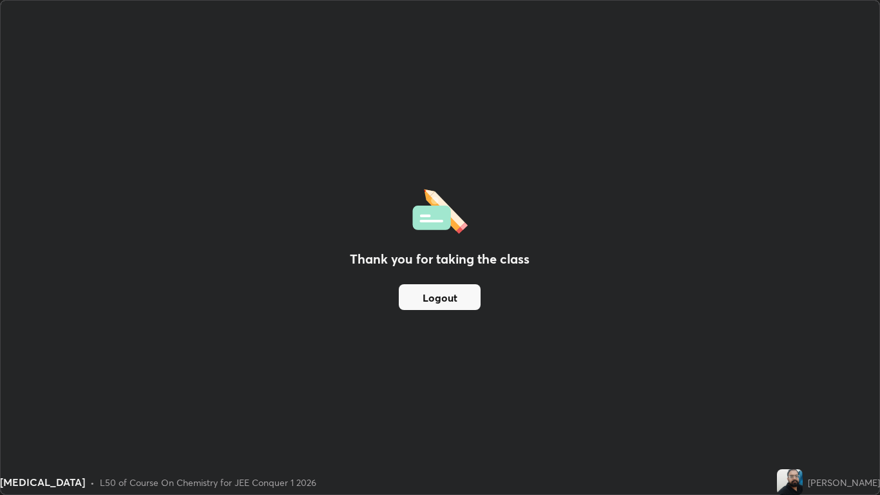
click at [442, 295] on button "Logout" at bounding box center [440, 297] width 82 height 26
